Goal: Information Seeking & Learning: Learn about a topic

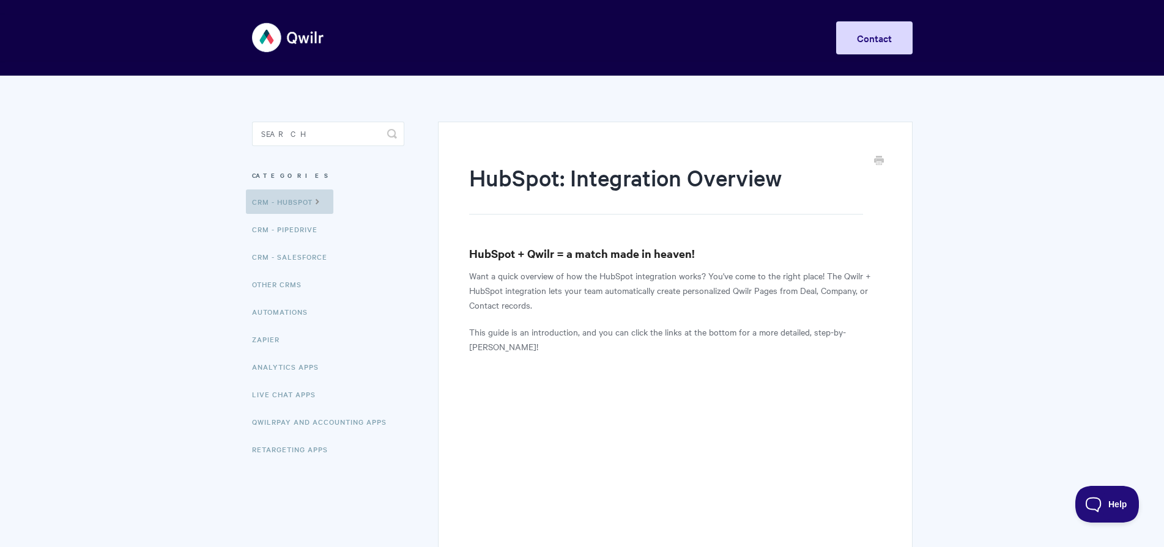
click at [311, 199] on link "CRM - HubSpot" at bounding box center [289, 202] width 87 height 24
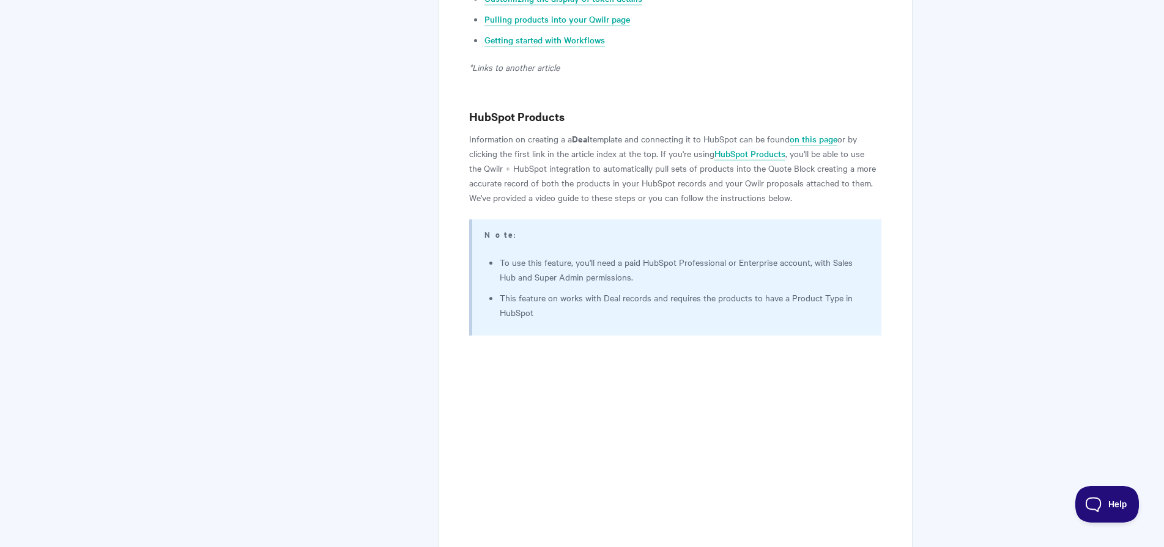
scroll to position [503, 0]
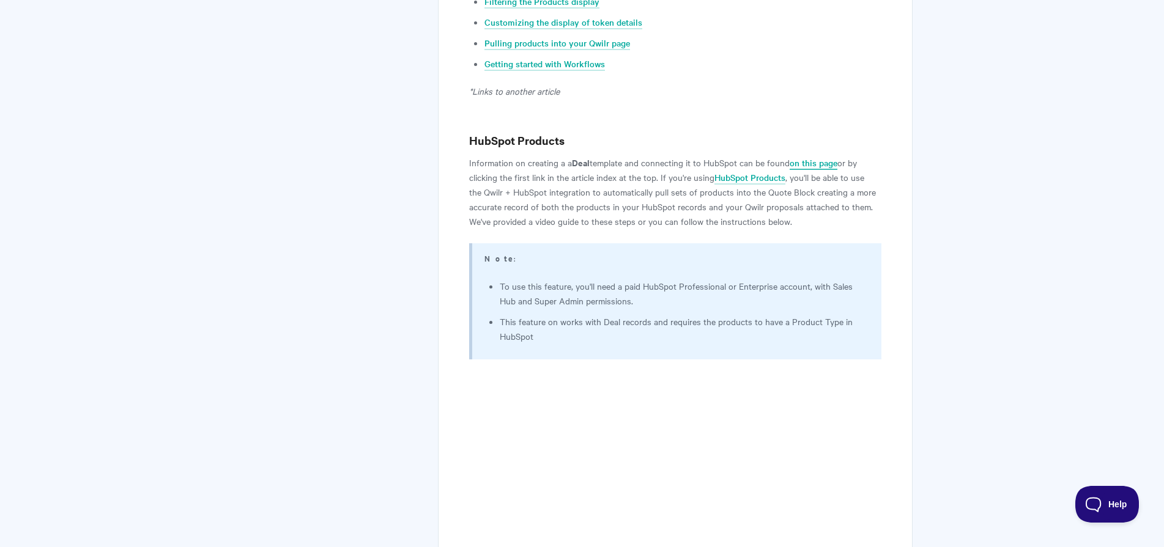
click at [837, 161] on link "on this page" at bounding box center [814, 163] width 48 height 13
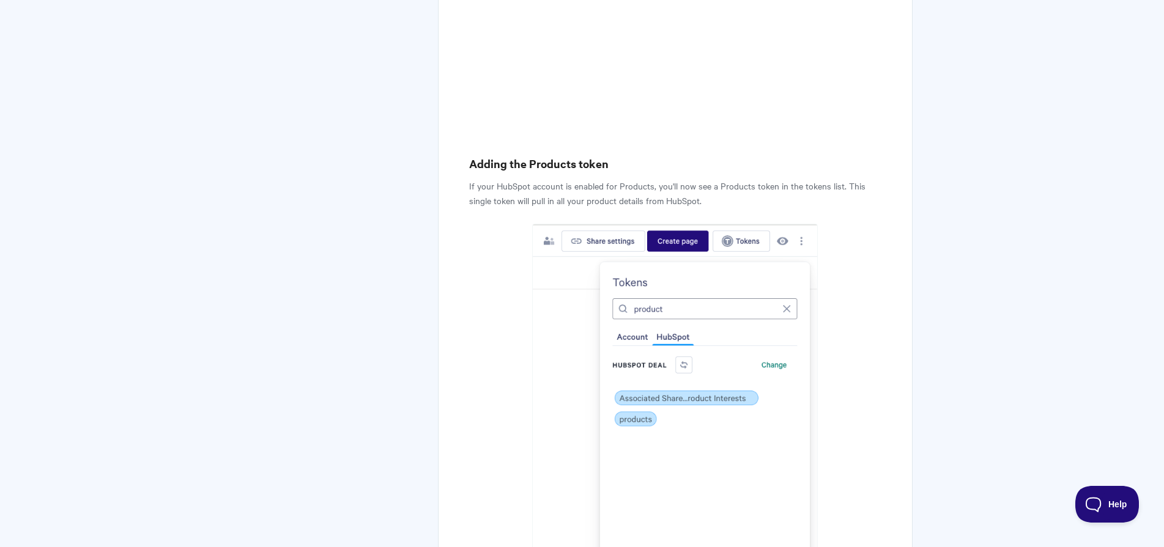
scroll to position [1009, 0]
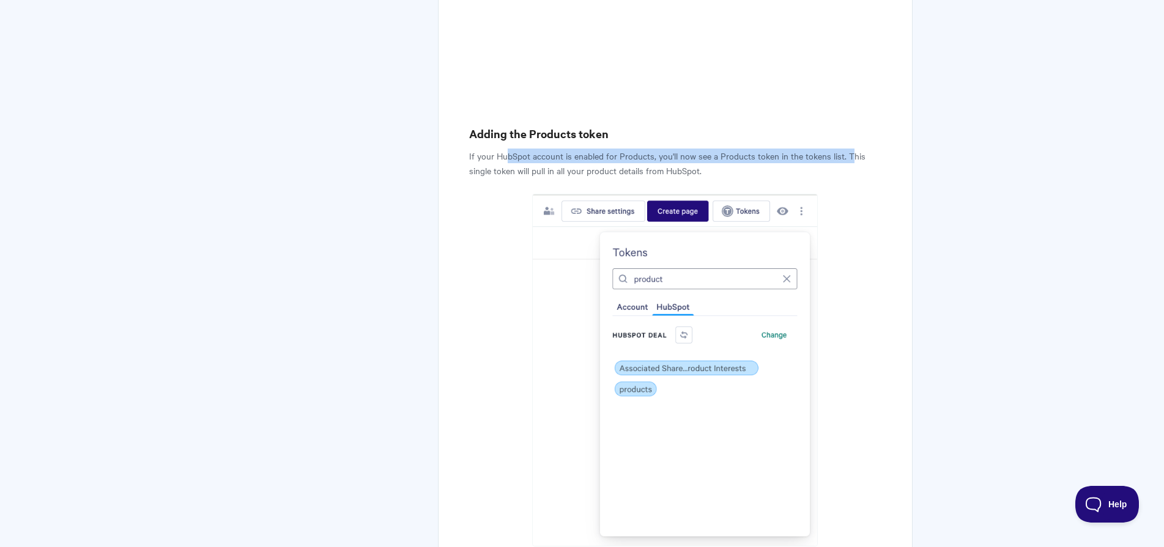
drag, startPoint x: 513, startPoint y: 154, endPoint x: 850, endPoint y: 160, distance: 337.1
click at [850, 160] on p "If your HubSpot account is enabled for Products, you'll now see a Products toke…" at bounding box center [675, 163] width 412 height 29
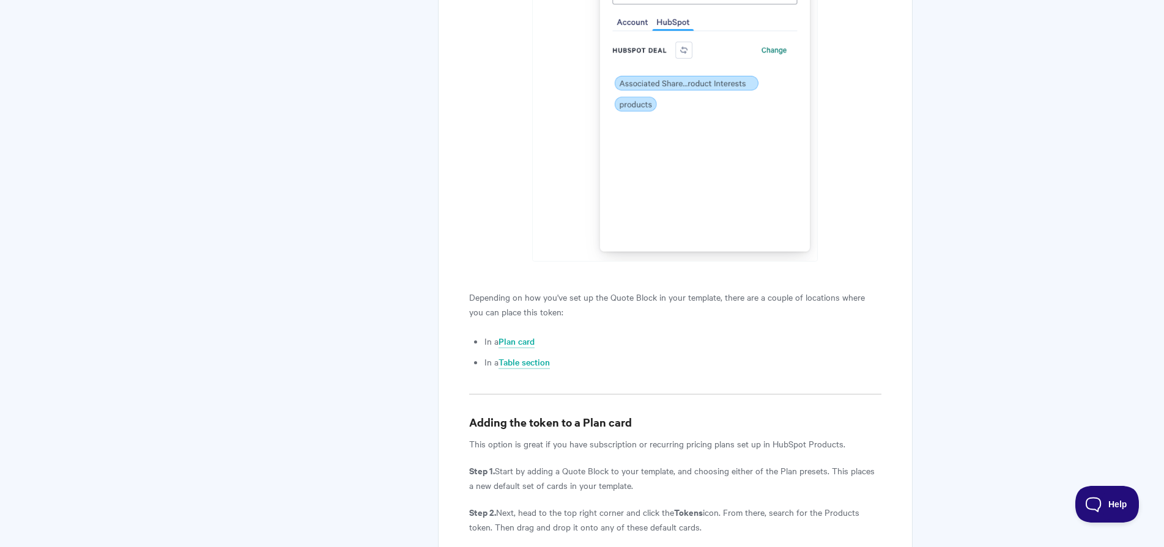
scroll to position [1331, 0]
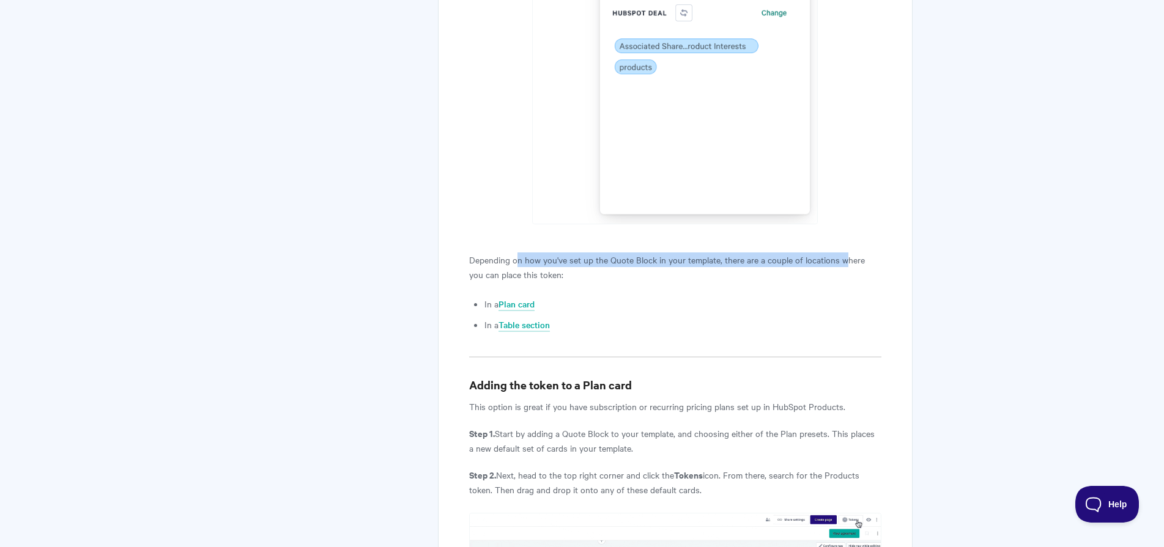
drag, startPoint x: 524, startPoint y: 256, endPoint x: 844, endPoint y: 257, distance: 319.9
click at [844, 257] on p "Depending on how you've set up the Quote Block in your template, there are a co…" at bounding box center [675, 267] width 412 height 29
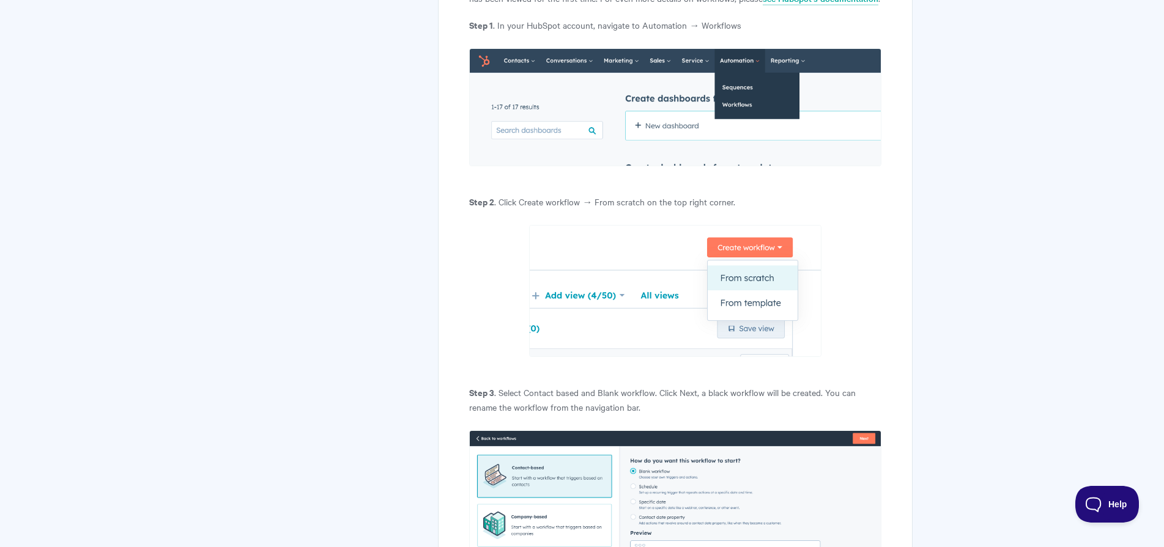
scroll to position [5371, 0]
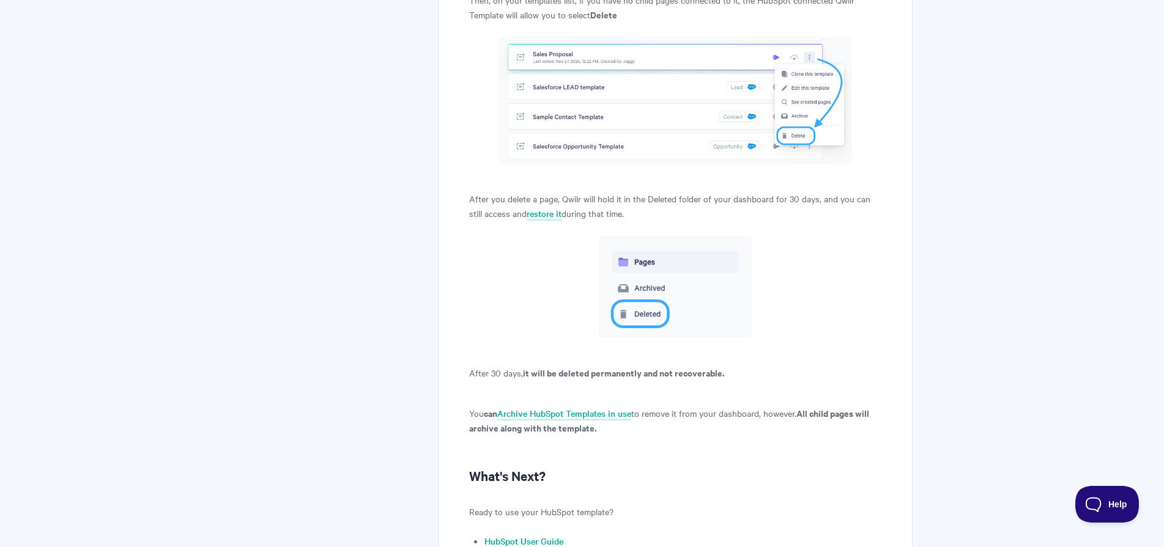
scroll to position [10433, 0]
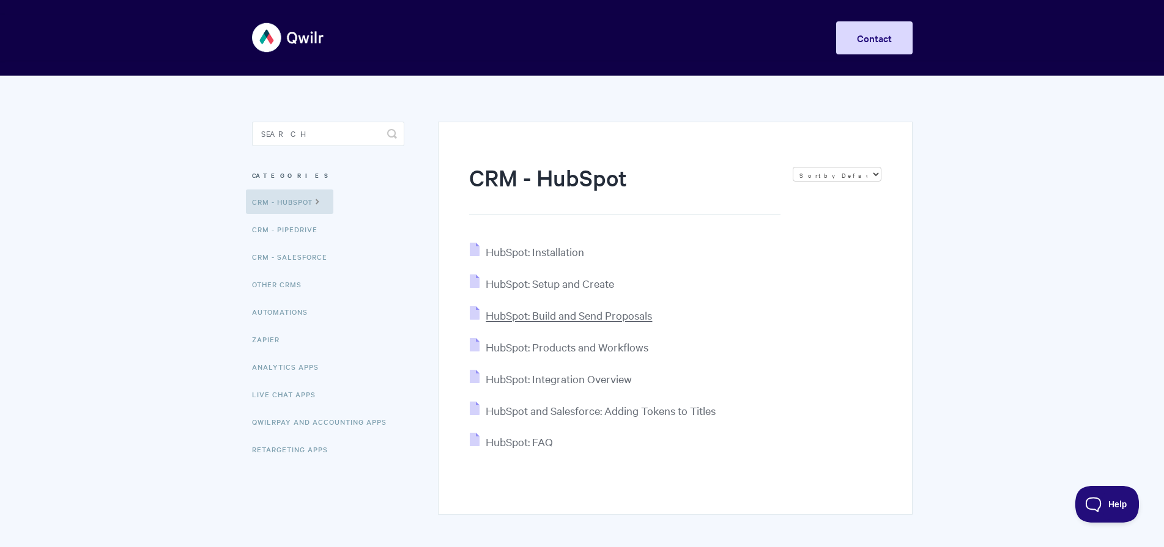
click at [605, 313] on span "HubSpot: Build and Send Proposals" at bounding box center [569, 315] width 166 height 14
click at [593, 346] on span "HubSpot: Products and Workflows" at bounding box center [567, 347] width 163 height 14
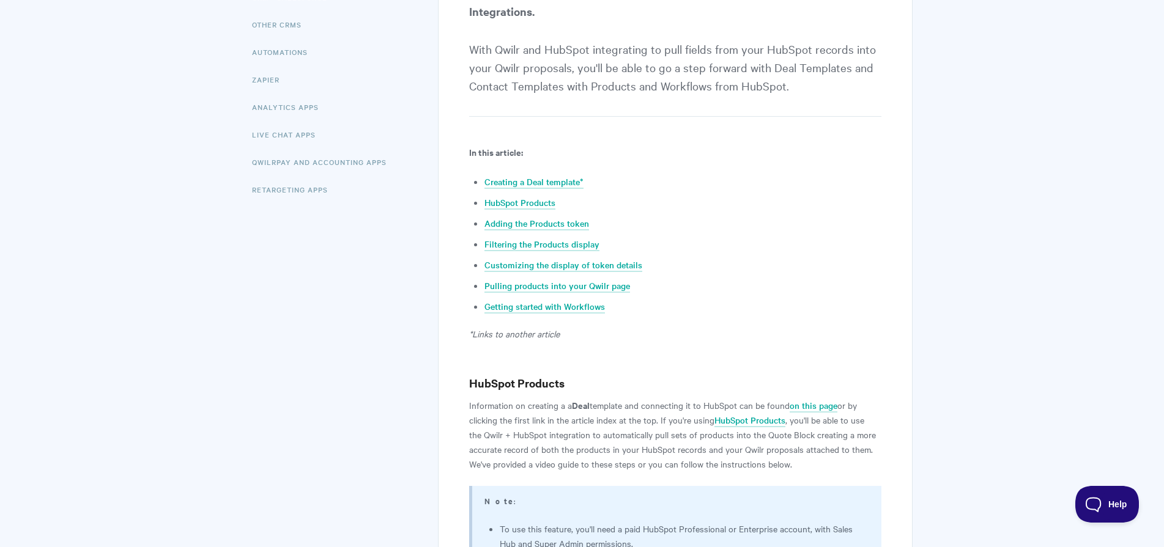
scroll to position [325, 0]
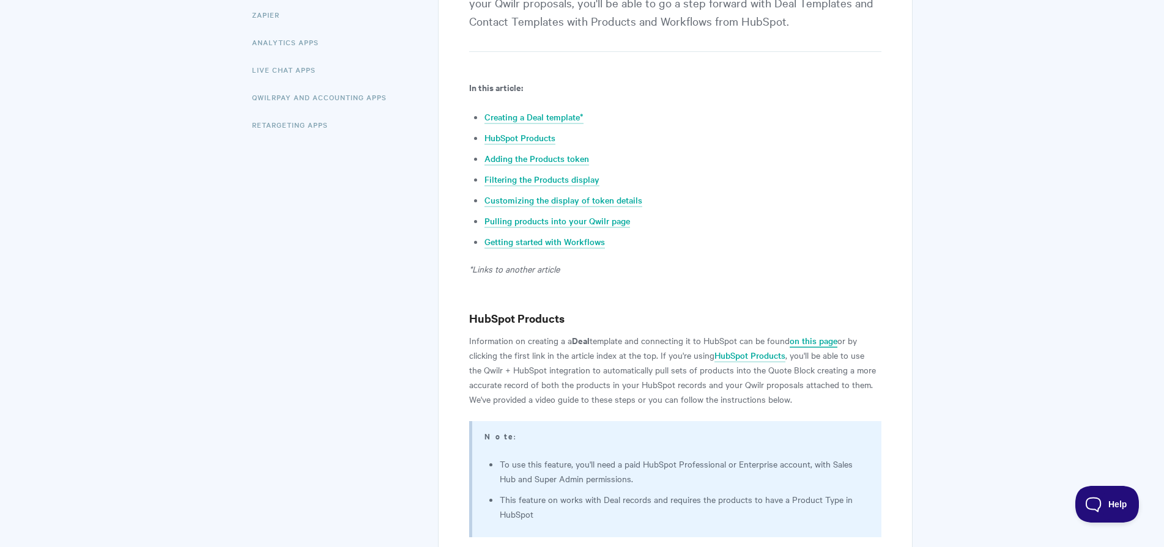
click at [812, 340] on link "on this page" at bounding box center [814, 341] width 48 height 13
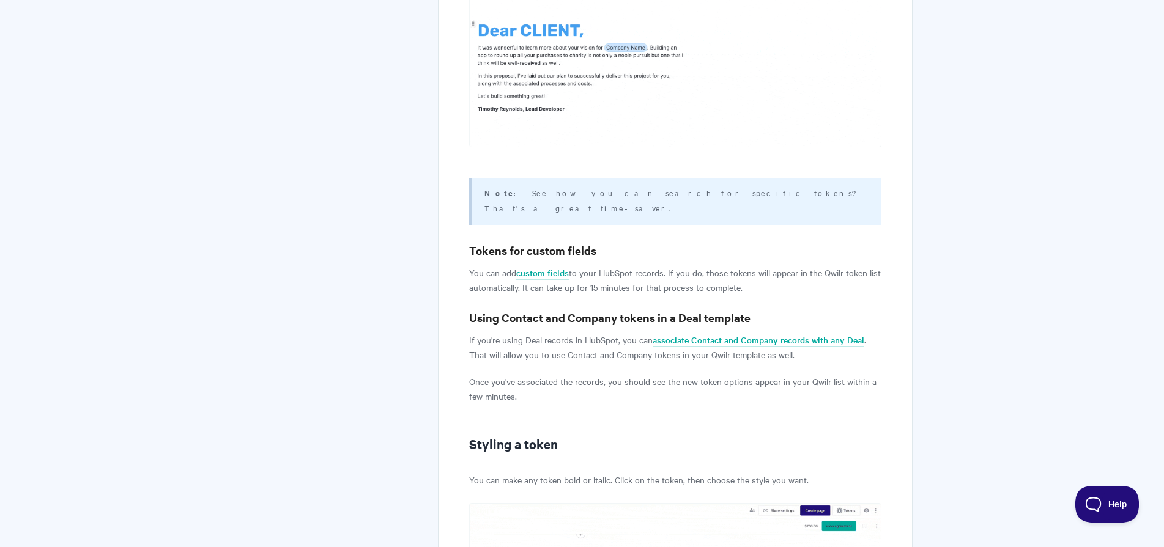
scroll to position [4804, 0]
